Goal: Check status: Check status

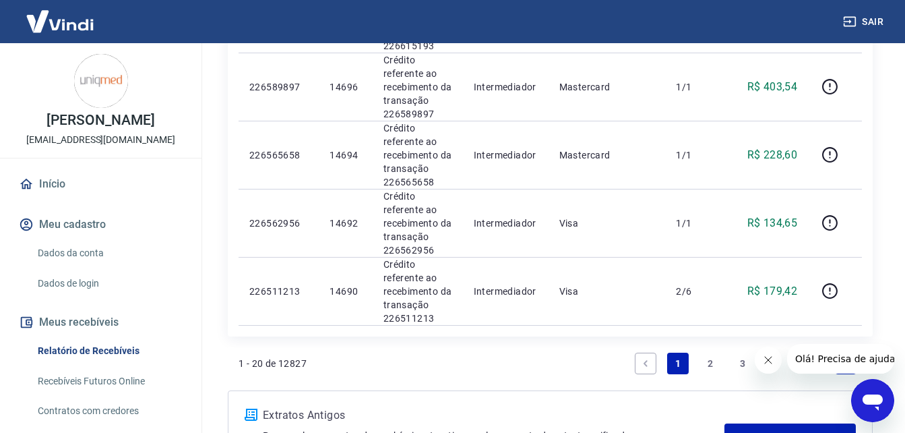
scroll to position [1438, 0]
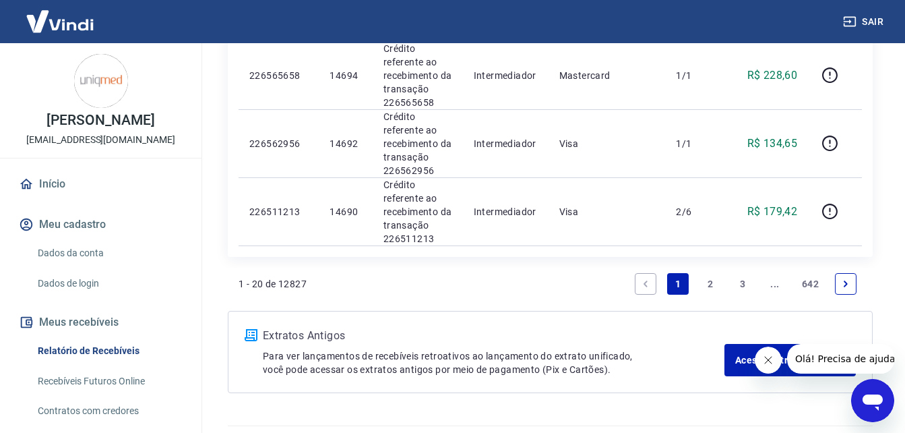
click at [706, 273] on link "2" at bounding box center [711, 284] width 22 height 22
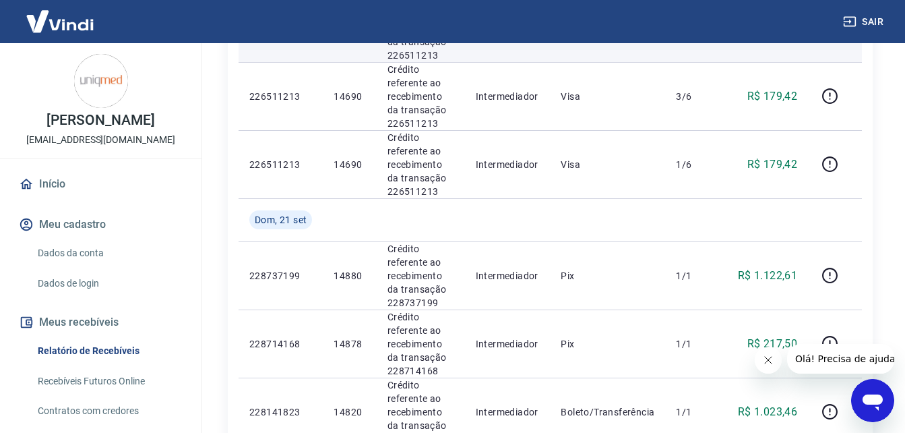
scroll to position [472, 0]
